Goal: Check status: Check status

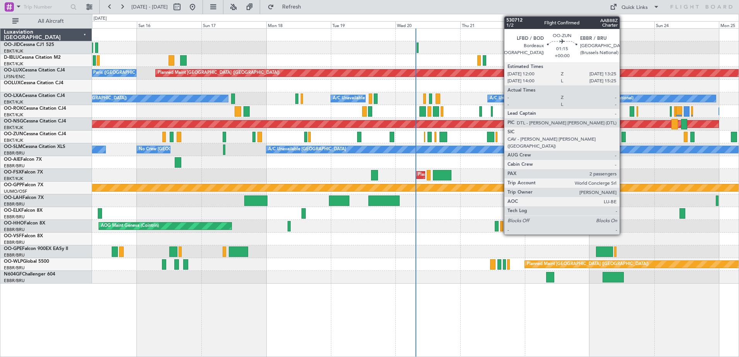
click at [623, 136] on div at bounding box center [624, 137] width 4 height 10
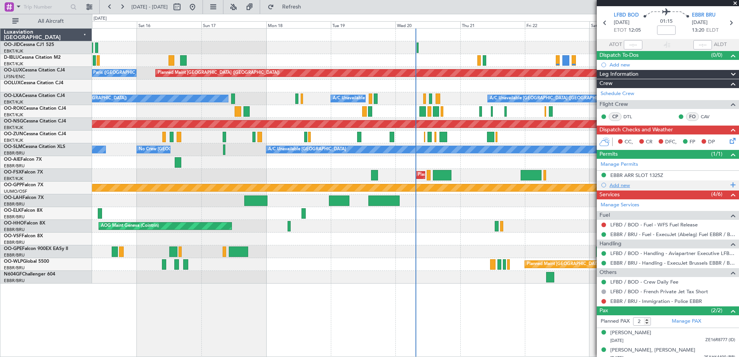
scroll to position [24, 0]
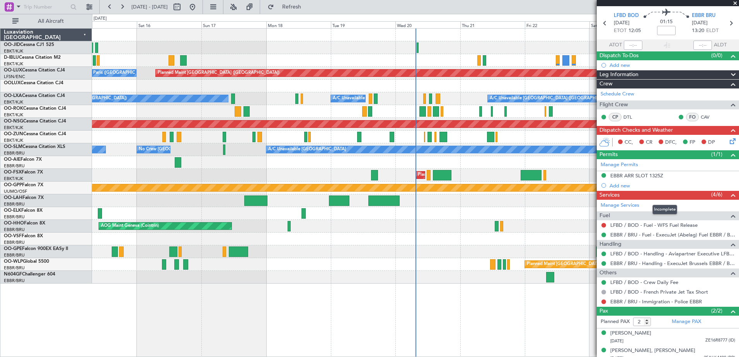
click at [661, 196] on div "Services (4/6)" at bounding box center [668, 195] width 142 height 9
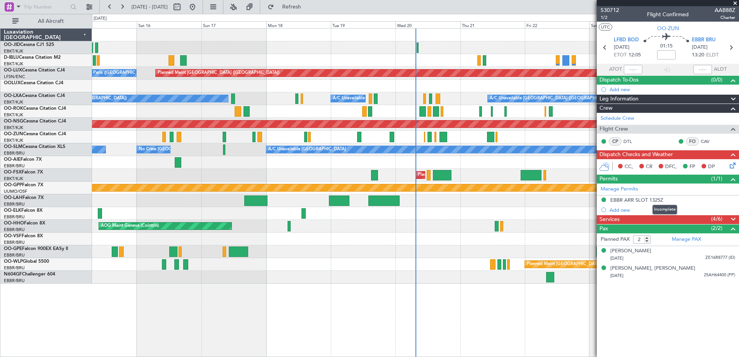
scroll to position [0, 0]
click at [656, 222] on mat-tooltip-component "EBBR ARR SLOT 1325Z" at bounding box center [637, 213] width 59 height 20
click at [731, 215] on span at bounding box center [733, 219] width 9 height 9
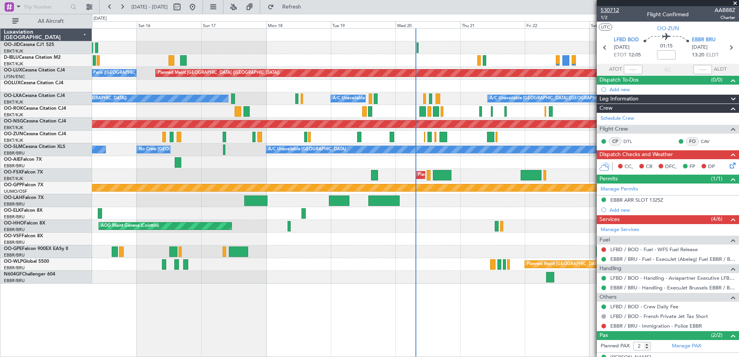
click at [611, 10] on span "530712" at bounding box center [610, 10] width 19 height 8
click at [734, 0] on span at bounding box center [736, 3] width 8 height 7
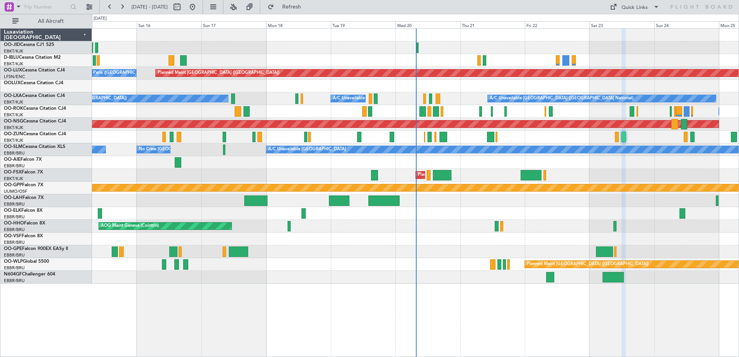
type input "0"
click at [124, 5] on button at bounding box center [122, 7] width 12 height 12
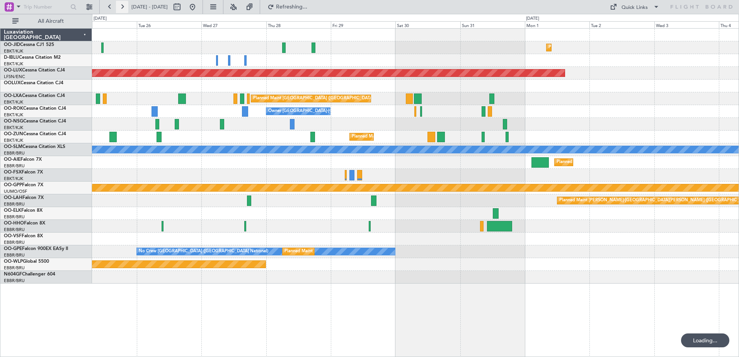
click at [124, 5] on button at bounding box center [122, 7] width 12 height 12
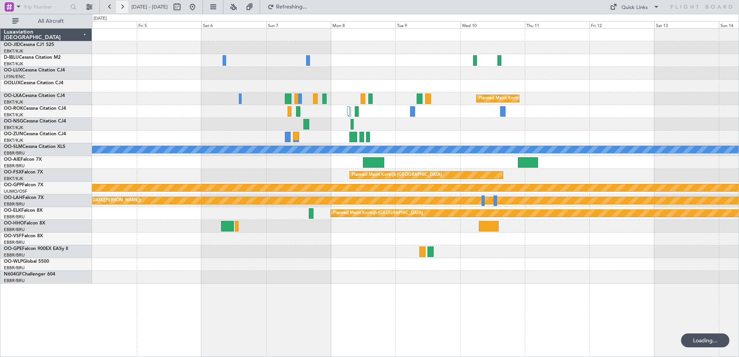
click at [124, 5] on button at bounding box center [122, 7] width 12 height 12
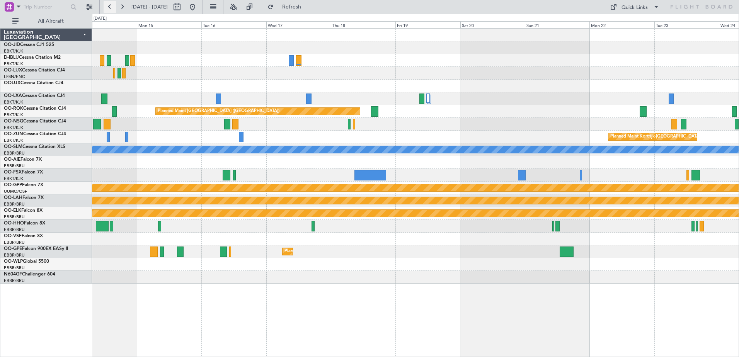
click at [108, 8] on button at bounding box center [110, 7] width 12 height 12
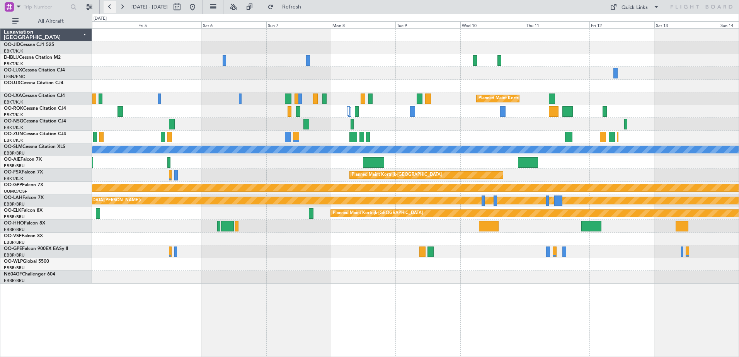
click at [109, 4] on button at bounding box center [110, 7] width 12 height 12
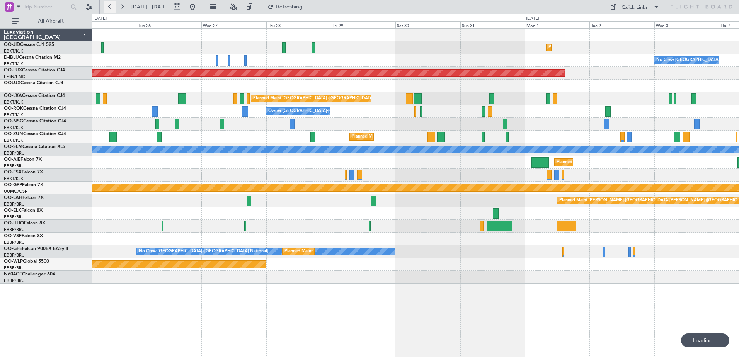
click at [109, 4] on button at bounding box center [110, 7] width 12 height 12
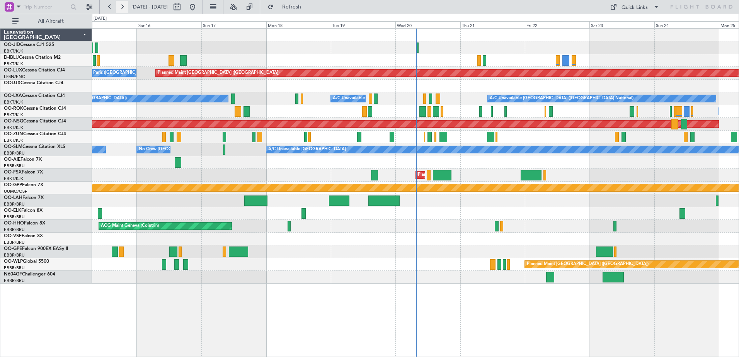
click at [126, 8] on button at bounding box center [122, 7] width 12 height 12
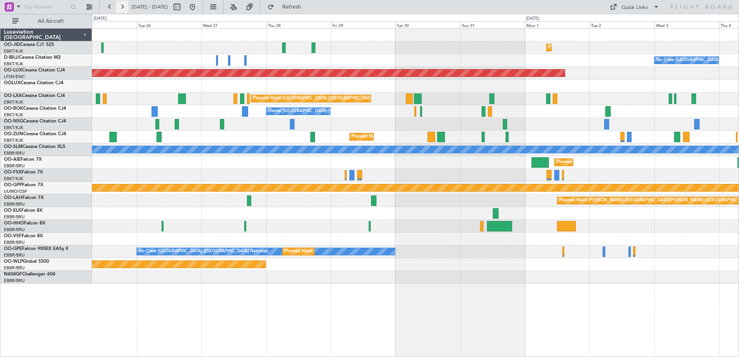
click at [126, 8] on button at bounding box center [122, 7] width 12 height 12
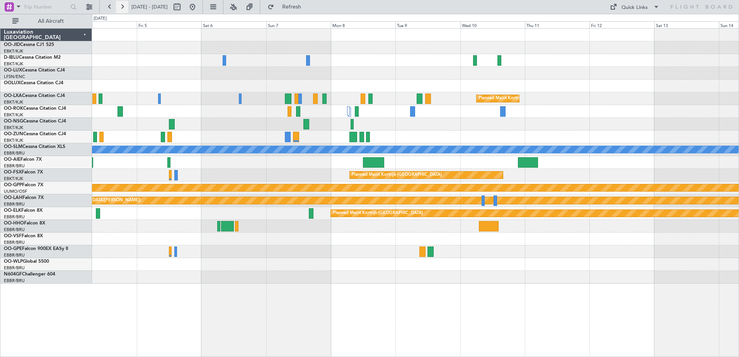
click at [126, 8] on button at bounding box center [122, 7] width 12 height 12
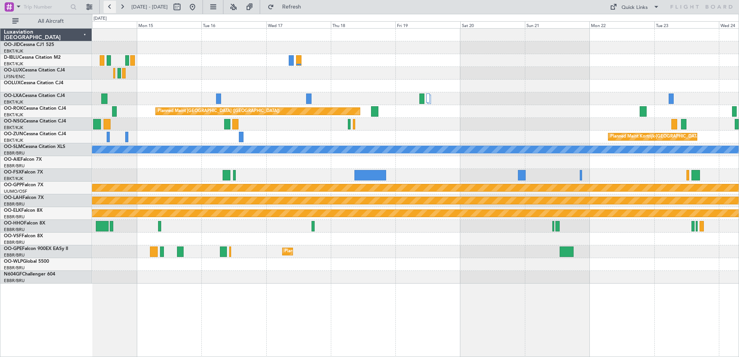
click at [110, 3] on button at bounding box center [110, 7] width 12 height 12
